Goal: Contribute content: Contribute content

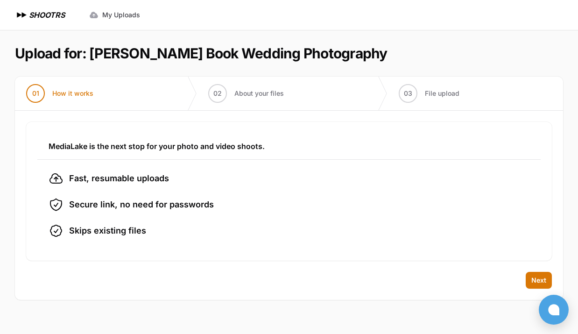
click at [569, 70] on main "Upload for: [PERSON_NAME] Book Wedding Photography 01 How it works" at bounding box center [289, 182] width 578 height 304
click at [539, 278] on span "Next" at bounding box center [538, 279] width 15 height 9
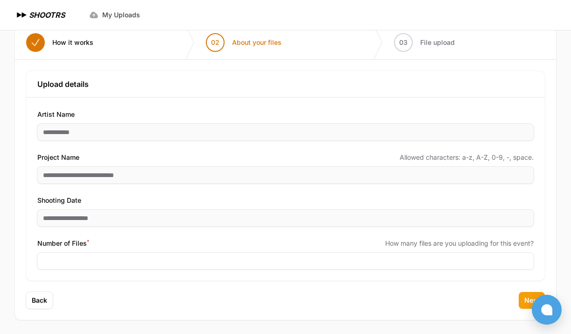
scroll to position [52, 0]
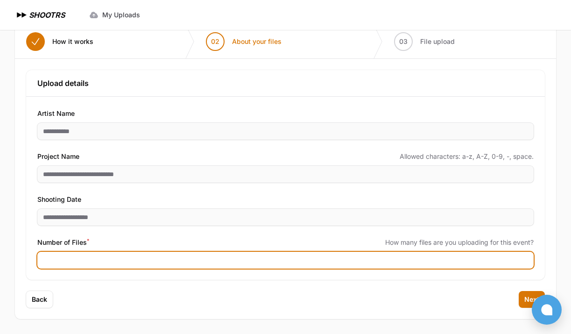
click at [186, 260] on input "Number of Files *" at bounding box center [285, 260] width 496 height 17
type input "***"
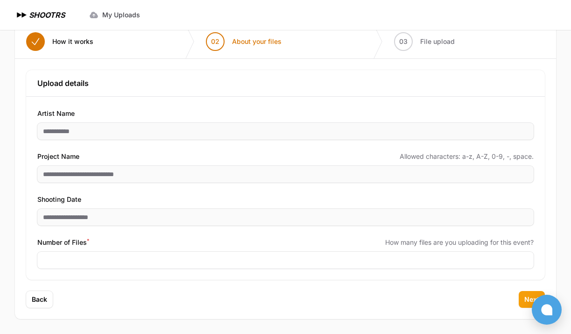
click at [523, 297] on button "Next" at bounding box center [532, 299] width 26 height 17
